Goal: Task Accomplishment & Management: Manage account settings

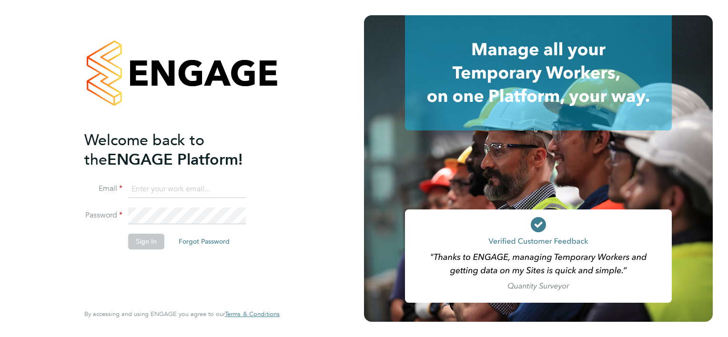
type input "nora@legacie.co.uk"
click at [139, 235] on button "Sign In" at bounding box center [146, 241] width 36 height 15
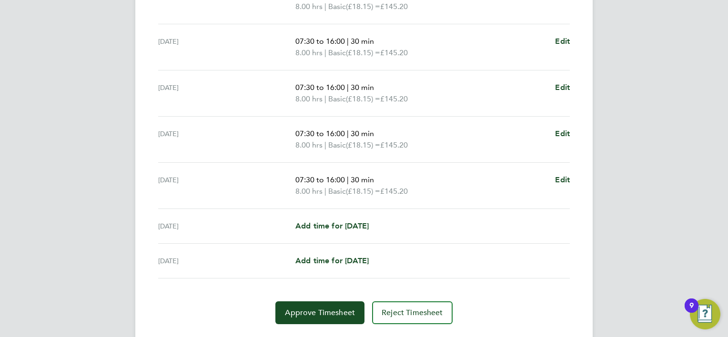
scroll to position [358, 0]
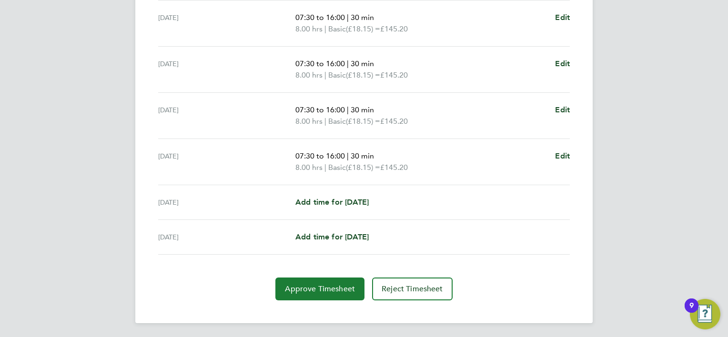
click at [324, 288] on span "Approve Timesheet" at bounding box center [320, 290] width 70 height 10
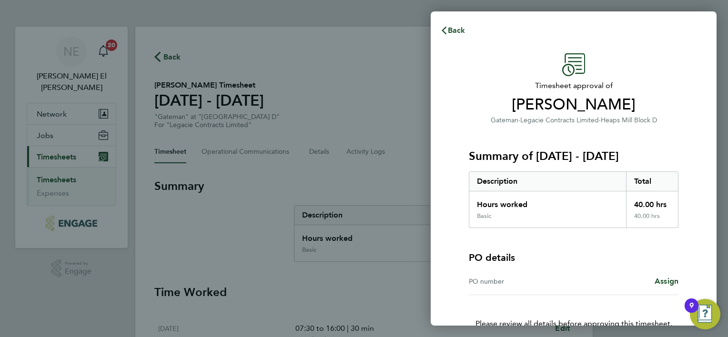
scroll to position [53, 0]
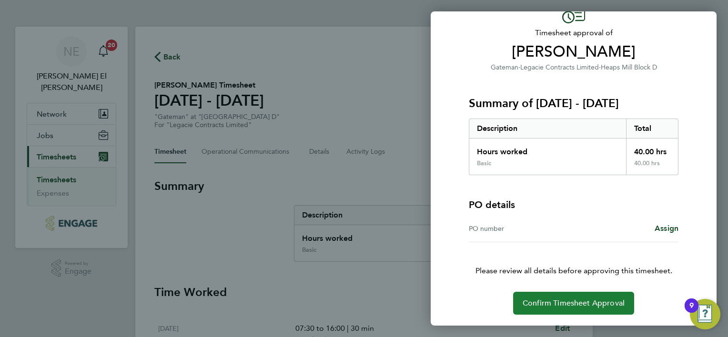
click at [603, 299] on span "Confirm Timesheet Approval" at bounding box center [574, 304] width 102 height 10
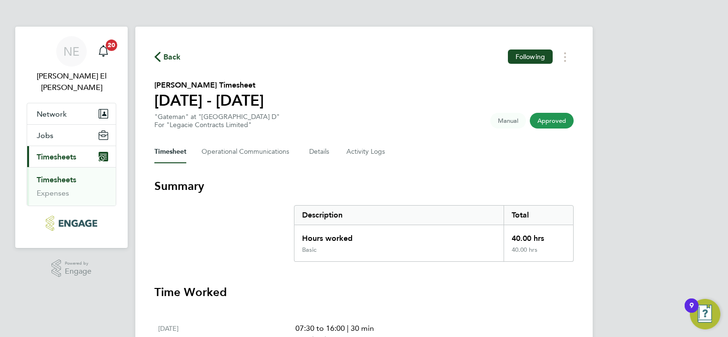
click at [59, 175] on link "Timesheets" at bounding box center [57, 179] width 40 height 9
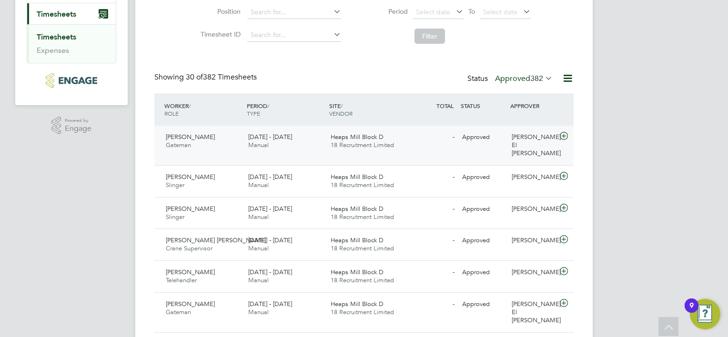
click at [218, 141] on div "Michael Wilkinson Gateman 22 - 28 Sep 2025" at bounding box center [203, 142] width 82 height 24
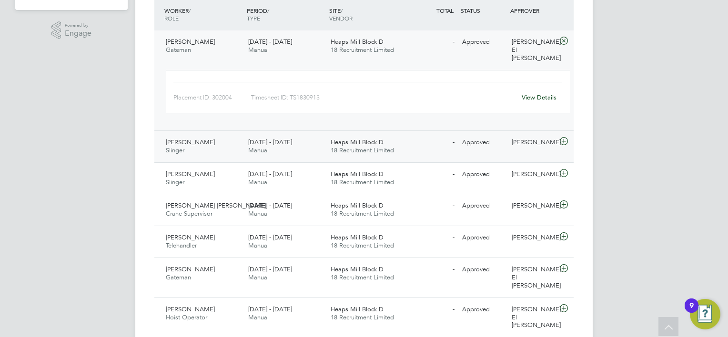
click at [319, 143] on div "15 - 21 Sep 2025 Manual" at bounding box center [286, 147] width 82 height 24
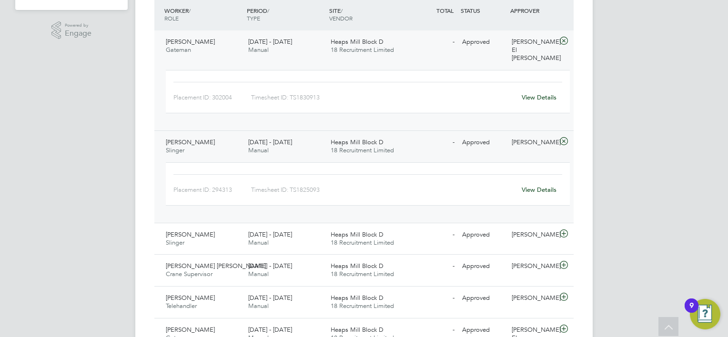
click at [549, 186] on link "View Details" at bounding box center [539, 190] width 35 height 8
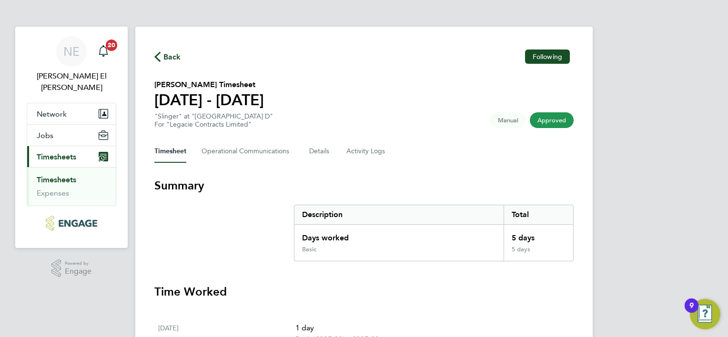
click at [55, 175] on link "Timesheets" at bounding box center [57, 179] width 40 height 9
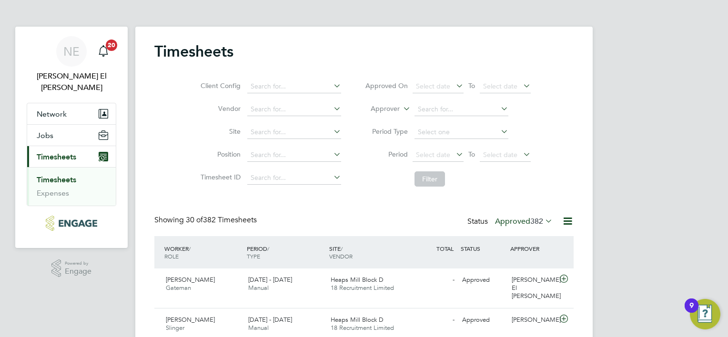
click at [516, 221] on label "Approved 382" at bounding box center [524, 222] width 58 height 10
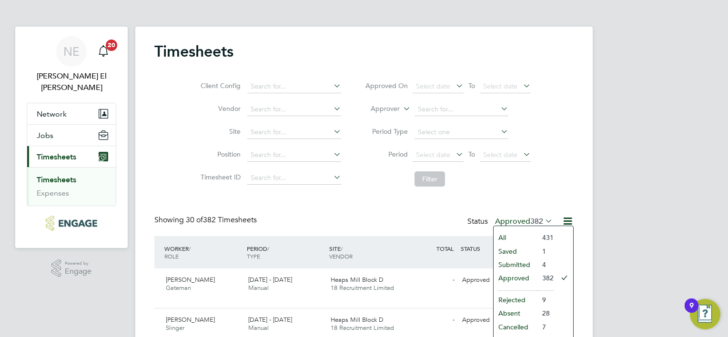
click at [529, 237] on li "All" at bounding box center [516, 237] width 44 height 13
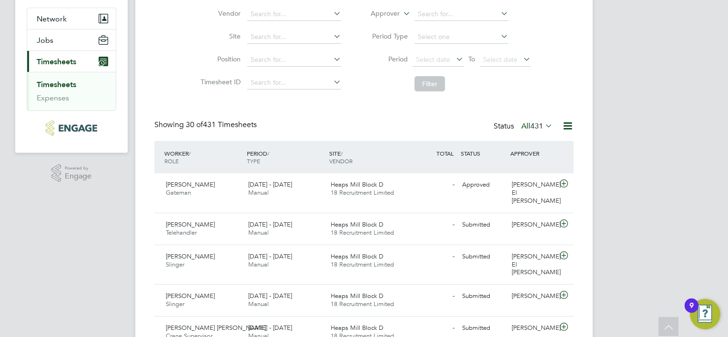
click at [541, 128] on span "431" at bounding box center [537, 127] width 13 height 10
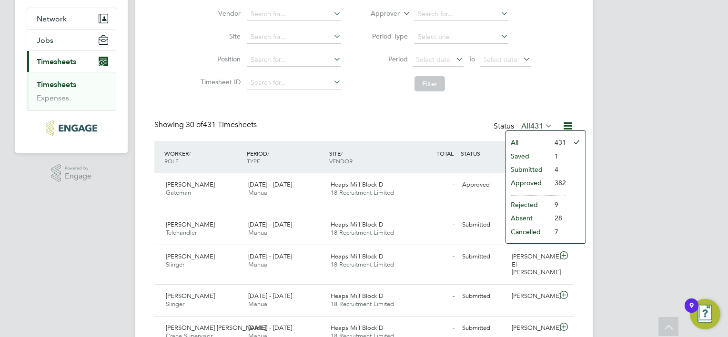
click at [546, 172] on li "Submitted" at bounding box center [528, 169] width 44 height 13
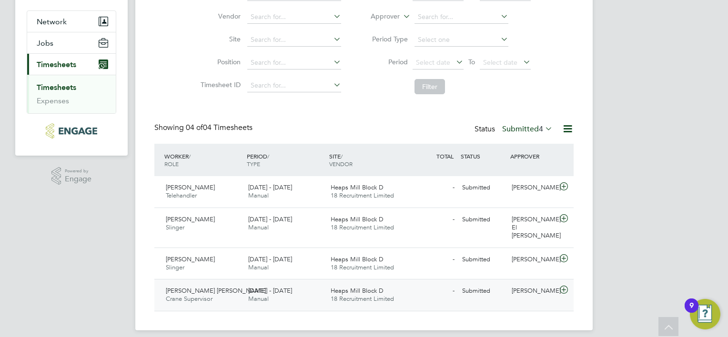
click at [384, 295] on span "18 Recruitment Limited" at bounding box center [362, 299] width 63 height 8
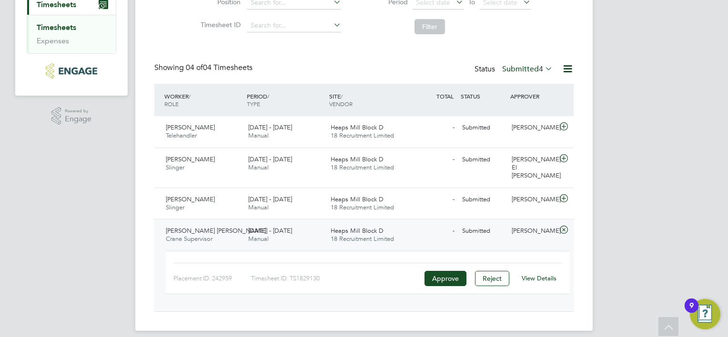
click at [541, 275] on link "View Details" at bounding box center [539, 279] width 35 height 8
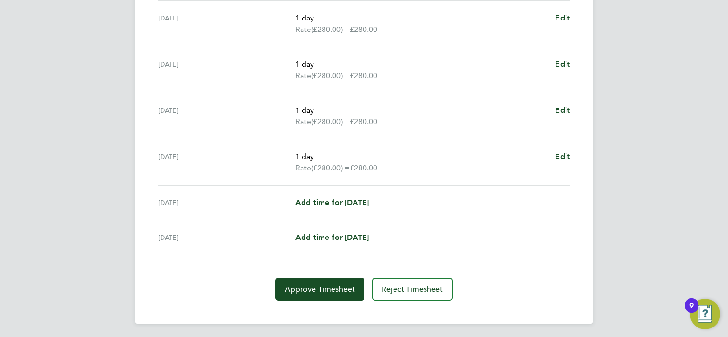
scroll to position [358, 0]
click at [332, 295] on button "Approve Timesheet" at bounding box center [320, 289] width 89 height 23
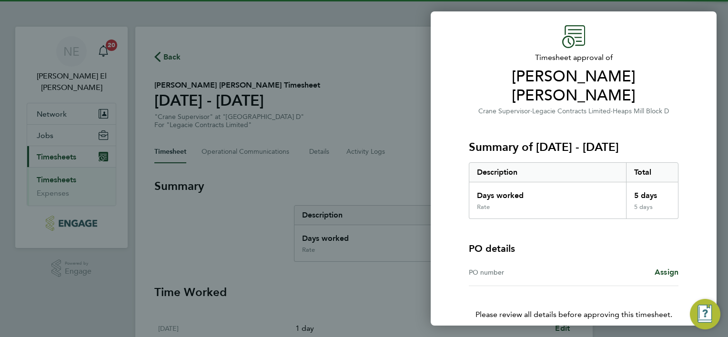
scroll to position [53, 0]
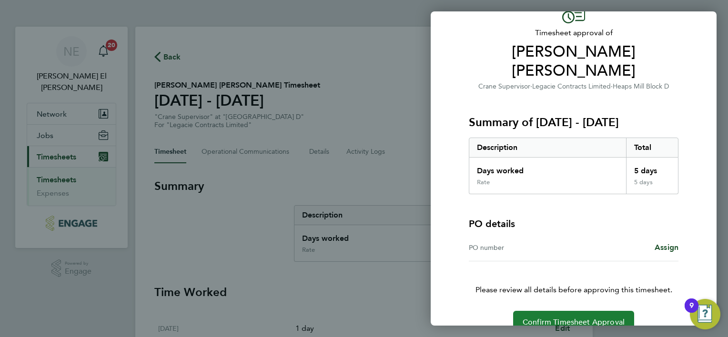
click at [601, 318] on span "Confirm Timesheet Approval" at bounding box center [574, 323] width 102 height 10
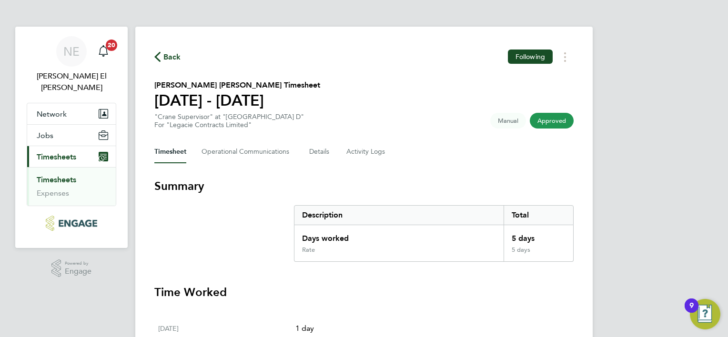
click at [63, 175] on link "Timesheets" at bounding box center [57, 179] width 40 height 9
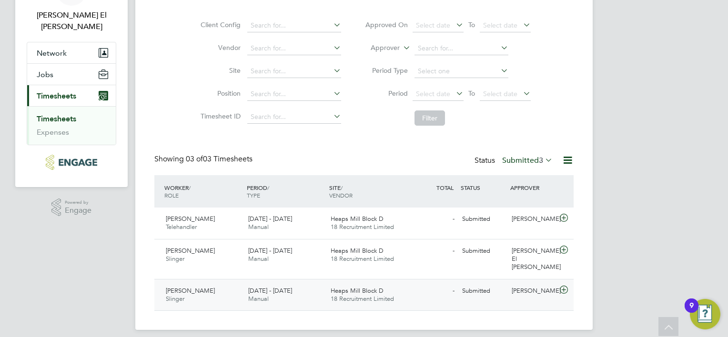
click at [333, 295] on span "18 Recruitment Limited" at bounding box center [362, 299] width 63 height 8
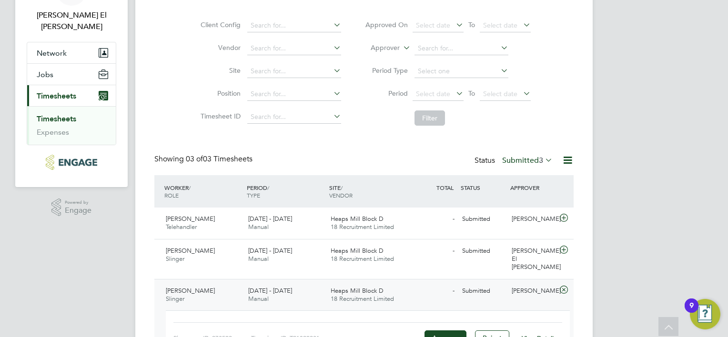
click at [546, 335] on link "View Details" at bounding box center [539, 339] width 35 height 8
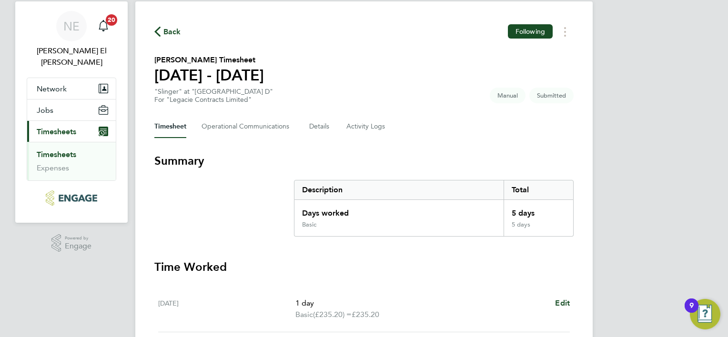
scroll to position [24, 0]
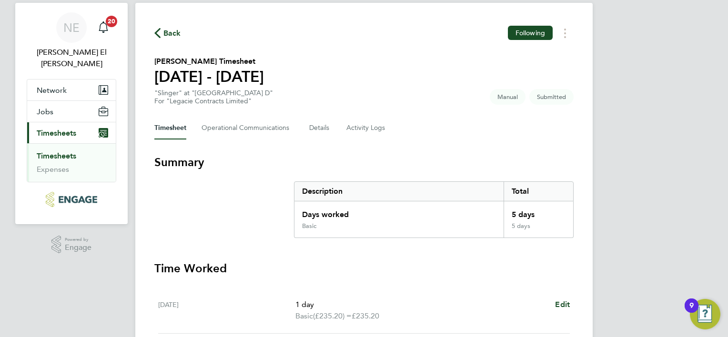
click at [61, 152] on link "Timesheets" at bounding box center [57, 156] width 40 height 9
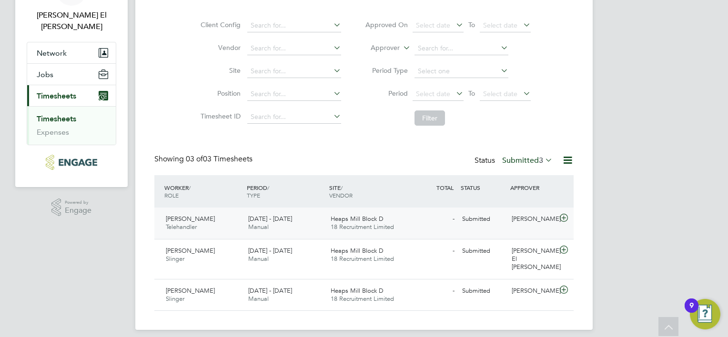
click at [286, 221] on span "[DATE] - [DATE]" at bounding box center [270, 219] width 44 height 8
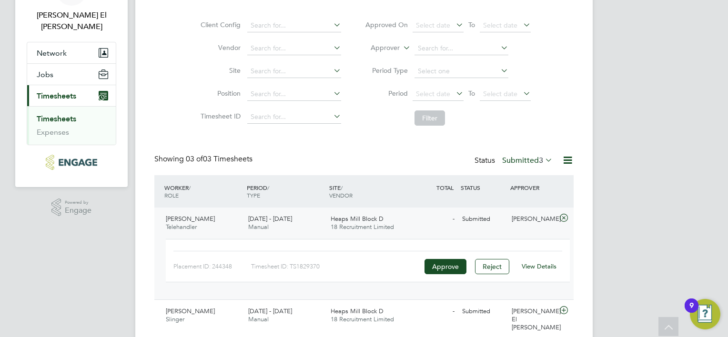
click at [526, 270] on div "View Details" at bounding box center [539, 266] width 47 height 15
click at [528, 266] on link "View Details" at bounding box center [539, 267] width 35 height 8
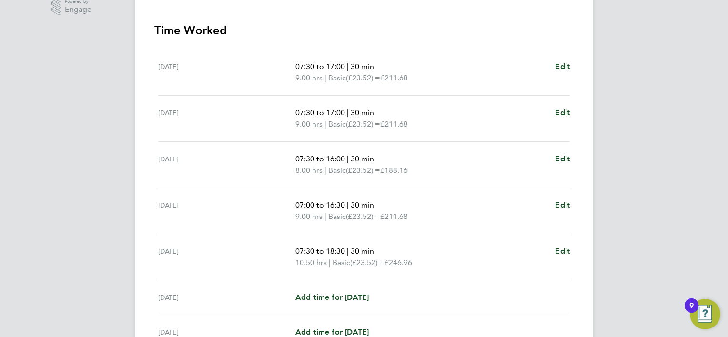
scroll to position [358, 0]
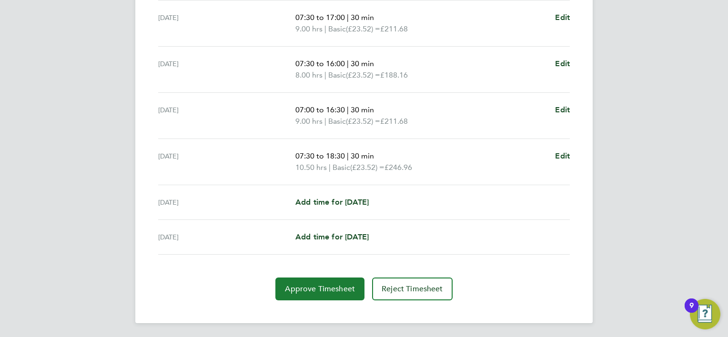
click at [331, 289] on span "Approve Timesheet" at bounding box center [320, 290] width 70 height 10
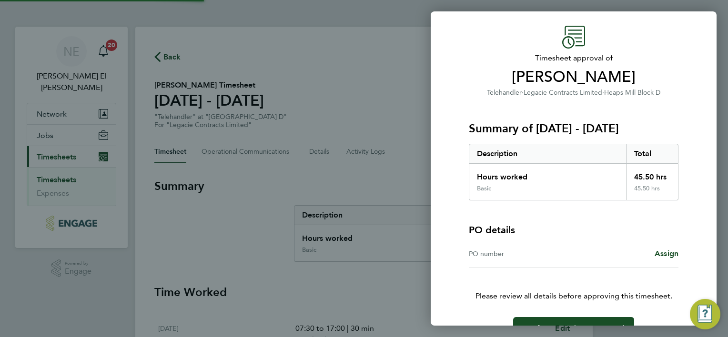
scroll to position [53, 0]
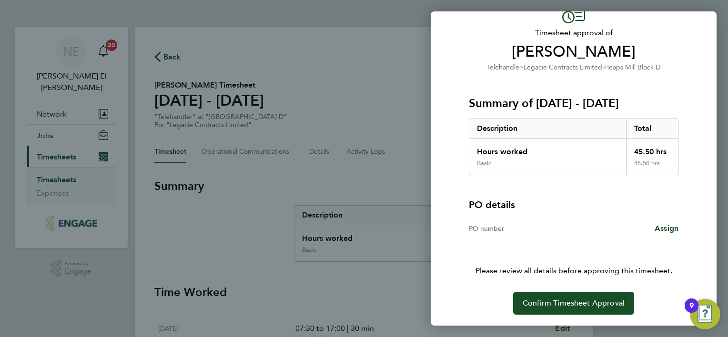
click at [621, 317] on div "Timesheet approval of Francis Minshull Telehandler · Legacie Contracts Limited …" at bounding box center [574, 157] width 286 height 337
click at [621, 309] on button "Confirm Timesheet Approval" at bounding box center [573, 303] width 121 height 23
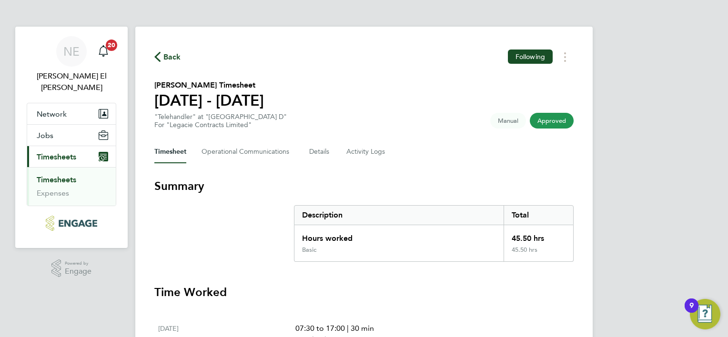
click at [72, 175] on link "Timesheets" at bounding box center [57, 179] width 40 height 9
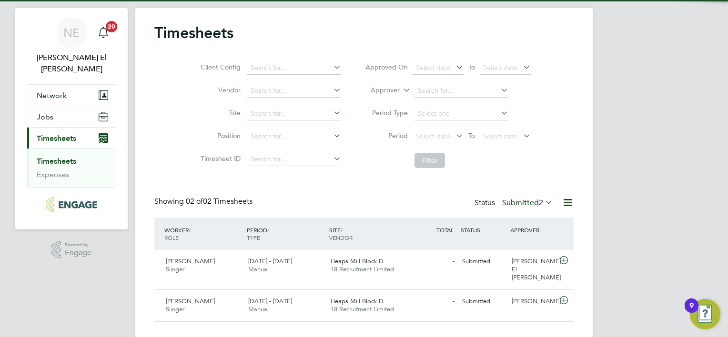
scroll to position [29, 0]
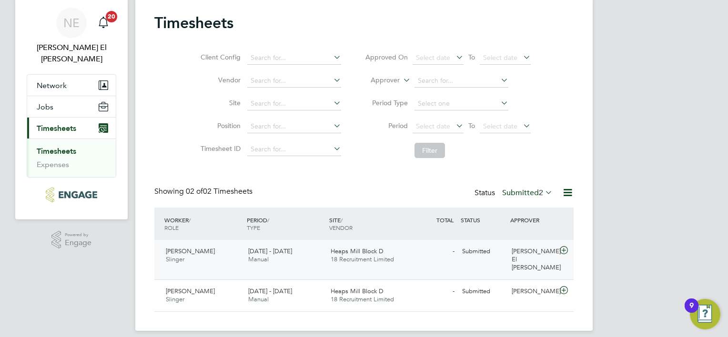
click at [355, 261] on span "18 Recruitment Limited" at bounding box center [362, 259] width 63 height 8
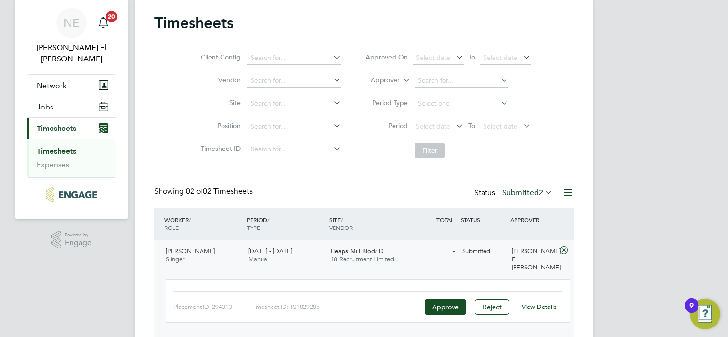
click at [531, 303] on link "View Details" at bounding box center [539, 307] width 35 height 8
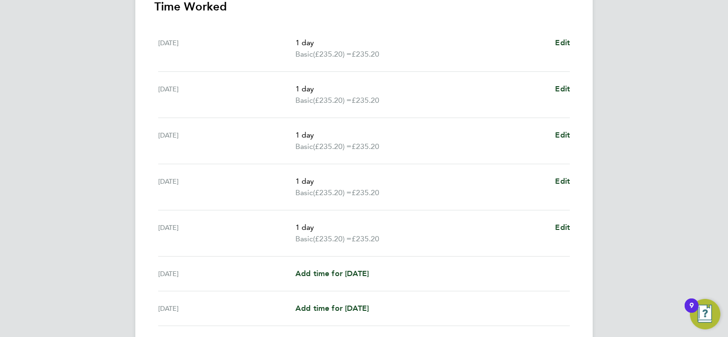
scroll to position [358, 0]
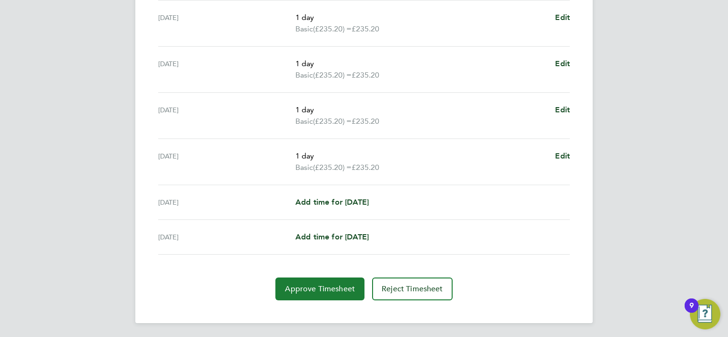
click at [329, 290] on span "Approve Timesheet" at bounding box center [320, 290] width 70 height 10
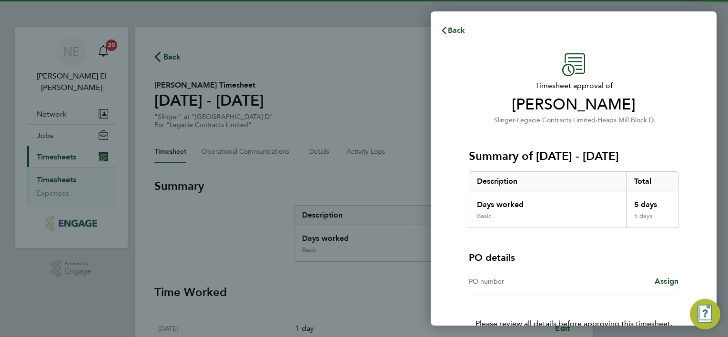
scroll to position [53, 0]
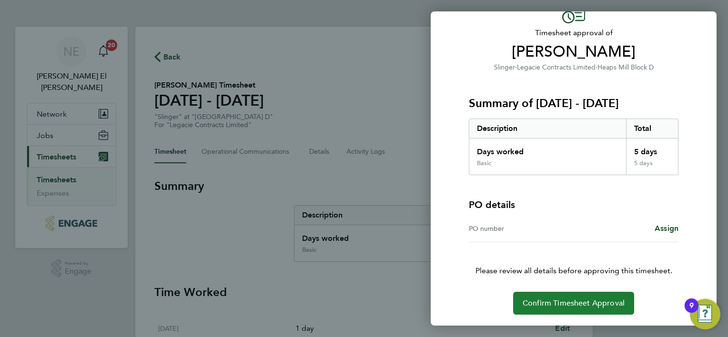
click at [622, 306] on span "Confirm Timesheet Approval" at bounding box center [574, 304] width 102 height 10
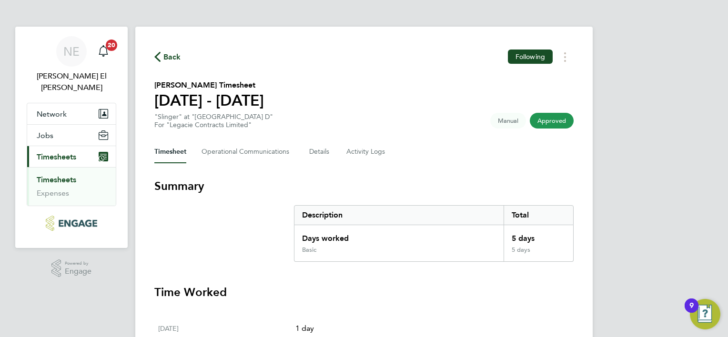
click at [71, 175] on link "Timesheets" at bounding box center [57, 179] width 40 height 9
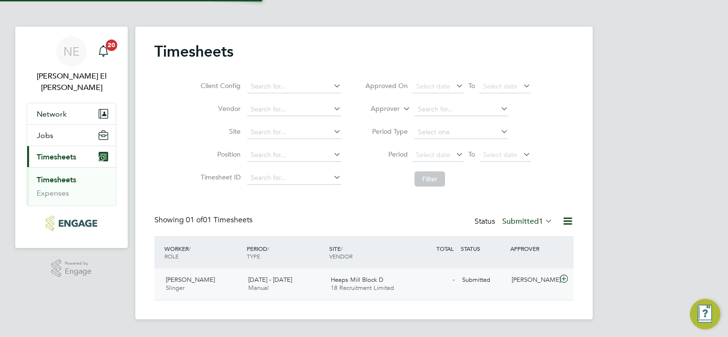
scroll to position [24, 83]
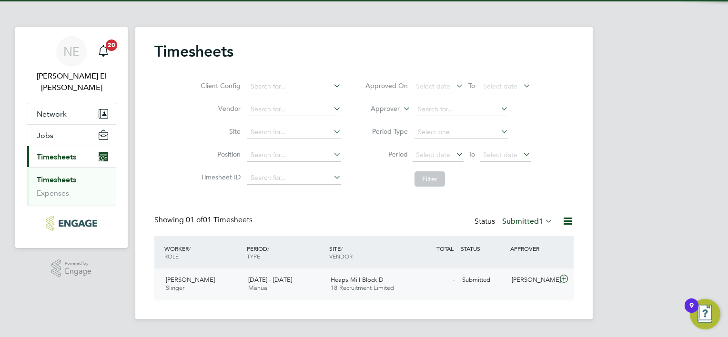
click at [292, 295] on div "22 - 28 Sep 2025 Manual" at bounding box center [286, 285] width 82 height 24
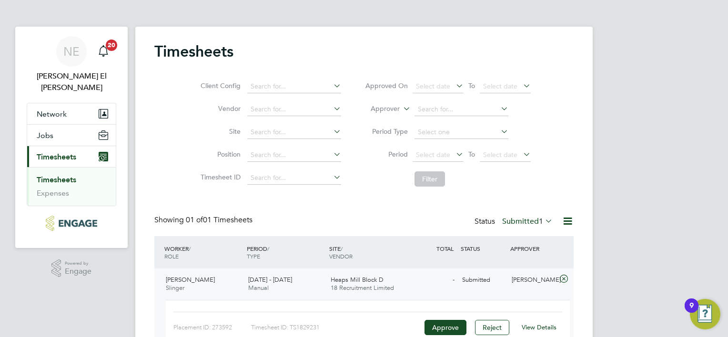
click at [540, 330] on link "View Details" at bounding box center [539, 328] width 35 height 8
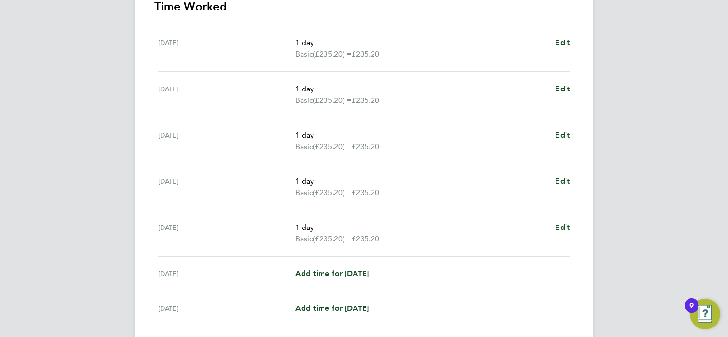
scroll to position [334, 0]
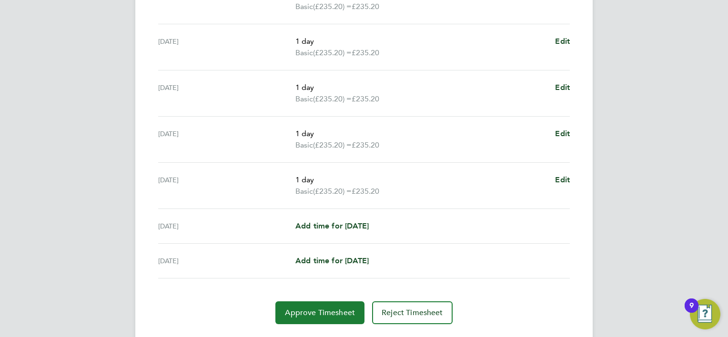
click at [317, 316] on span "Approve Timesheet" at bounding box center [320, 313] width 70 height 10
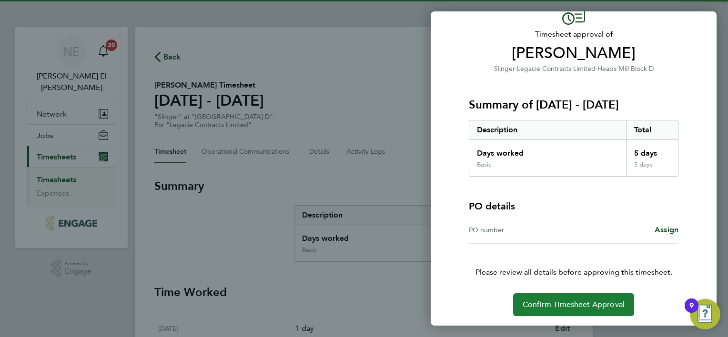
scroll to position [53, 0]
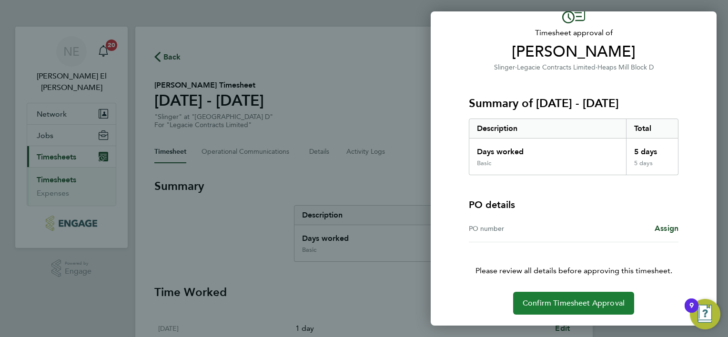
click at [546, 293] on button "Confirm Timesheet Approval" at bounding box center [573, 303] width 121 height 23
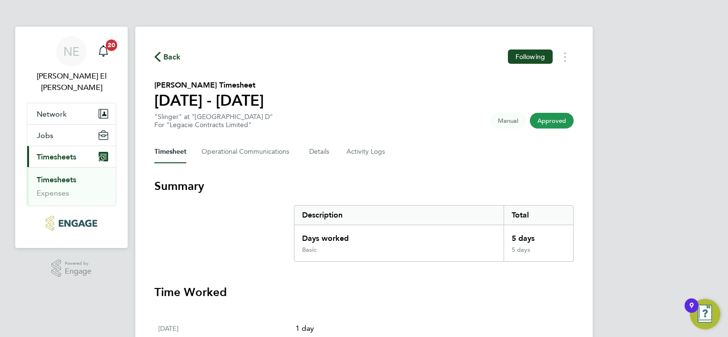
click at [58, 175] on link "Timesheets" at bounding box center [57, 179] width 40 height 9
